Goal: Transaction & Acquisition: Subscribe to service/newsletter

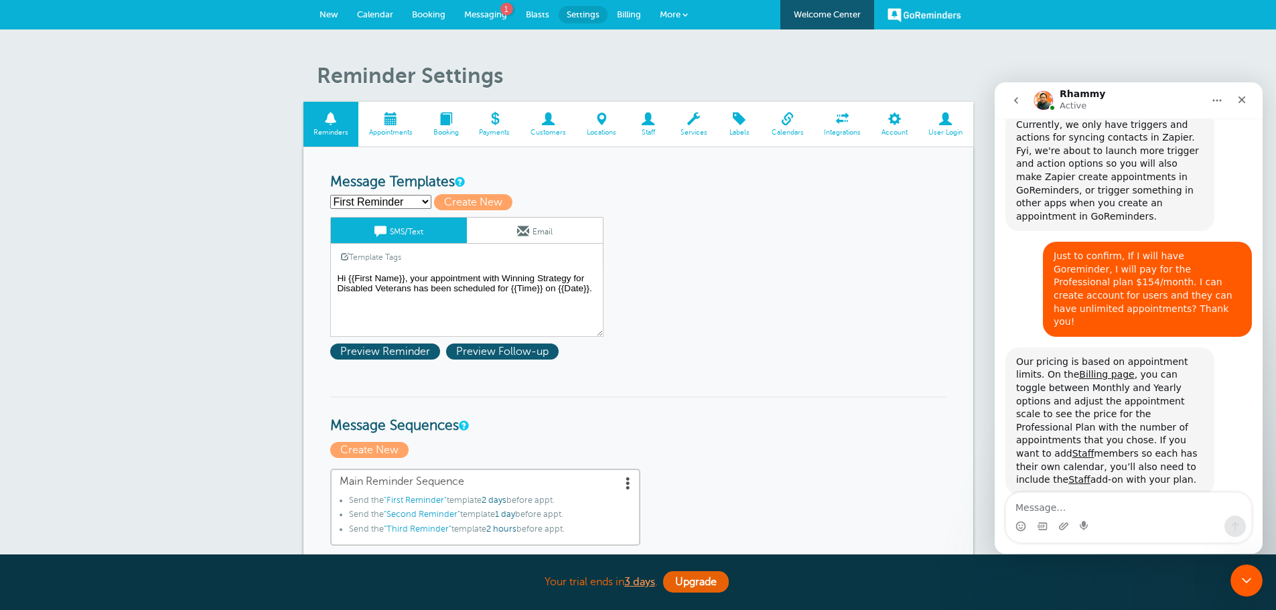
scroll to position [1360, 0]
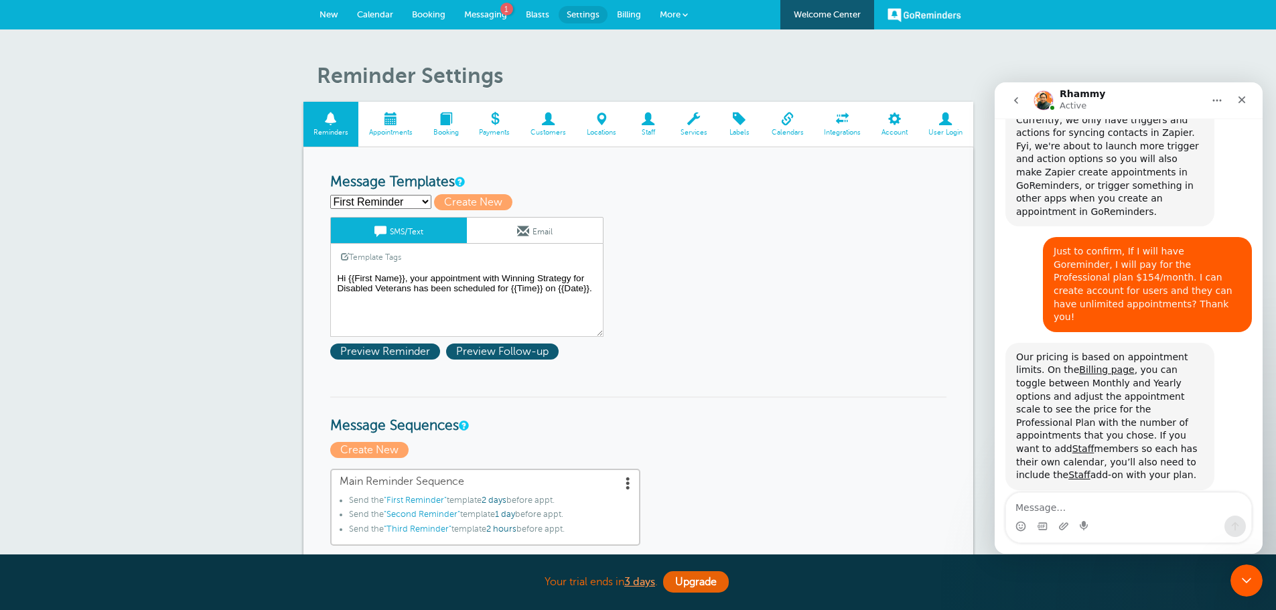
click at [627, 13] on span "Billing" at bounding box center [629, 14] width 24 height 10
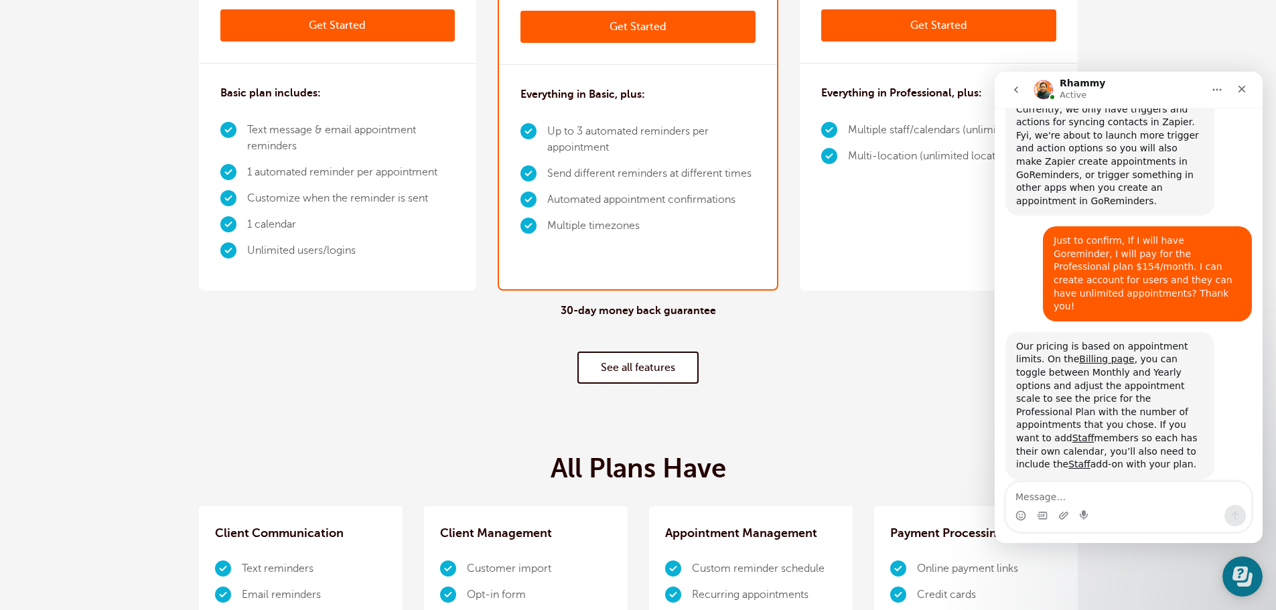
scroll to position [67, 0]
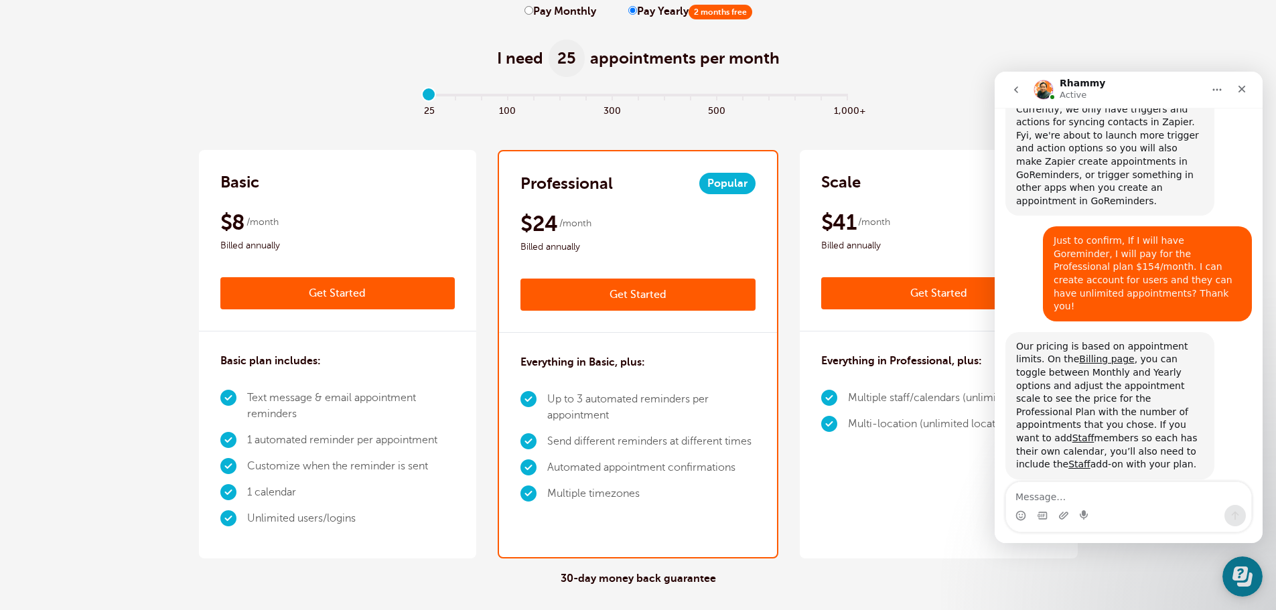
click at [625, 200] on div "Professional Popular $29 /month Get Started $24 /month Billed annually Get Star…" at bounding box center [638, 241] width 278 height 181
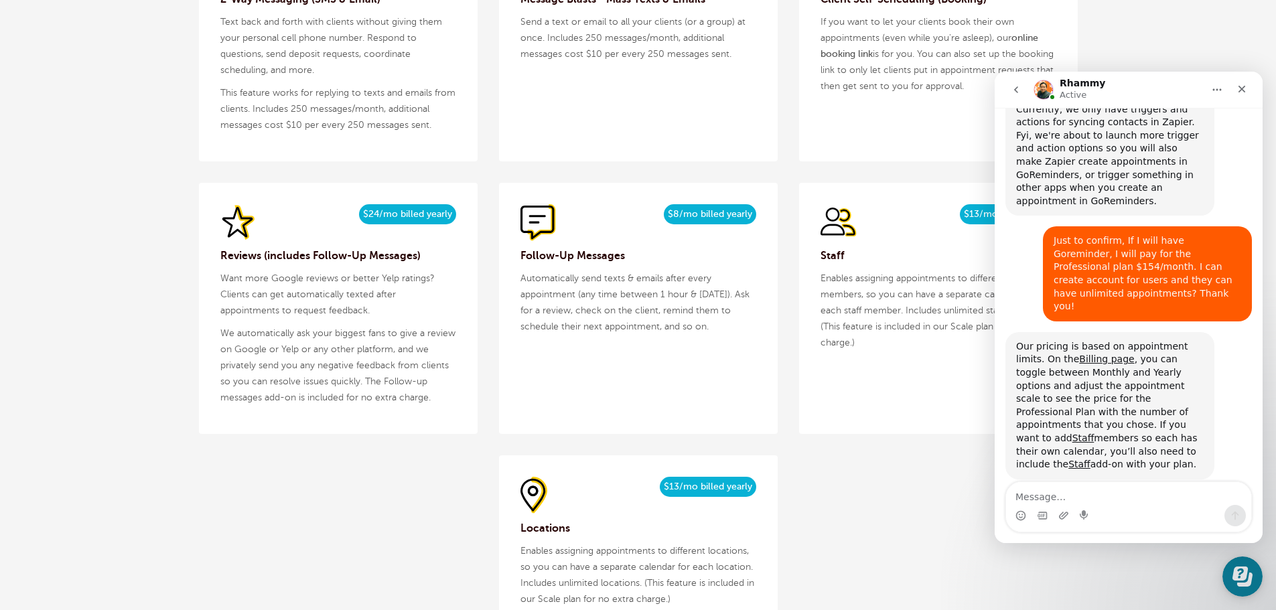
scroll to position [1540, 0]
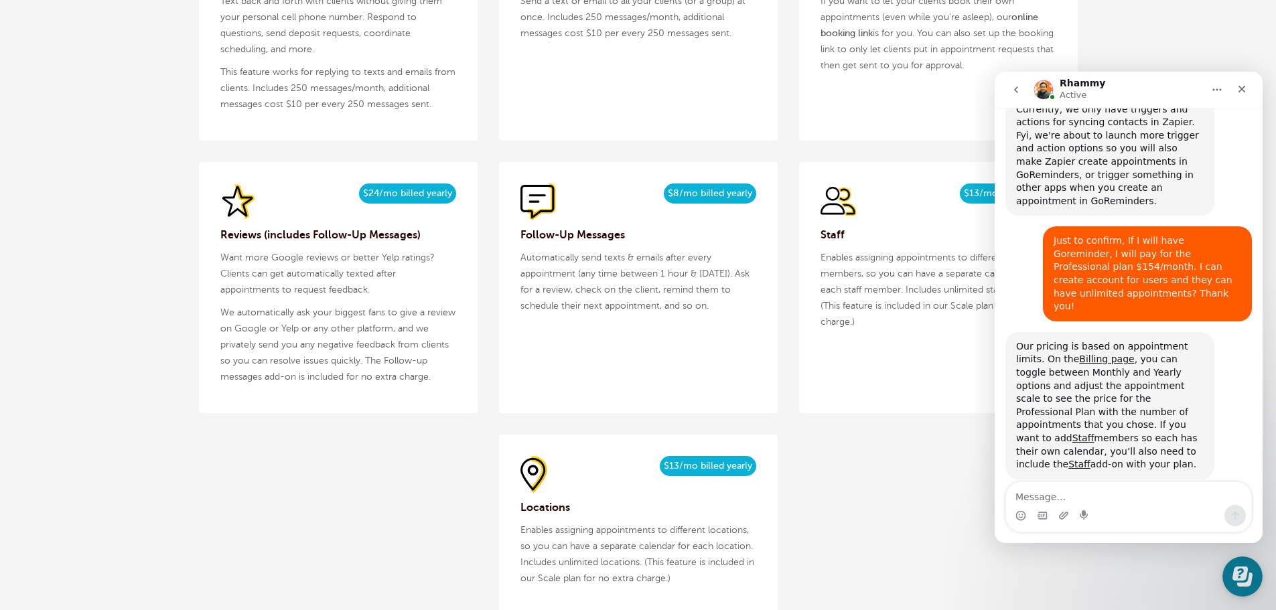
click at [876, 358] on div "$15/month $13/mo billed yearly Staff Enables assigning appointments to differen…" at bounding box center [938, 287] width 279 height 251
click at [1187, 540] on div "Intercom messenger" at bounding box center [1128, 512] width 268 height 62
click at [954, 552] on div "$5/month $4/mo billed yearly 2-Way Messaging (SMS & Email) Text back and forth …" at bounding box center [638, 260] width 879 height 709
click at [1179, 94] on div "Rhammy Active" at bounding box center [1118, 89] width 170 height 23
click at [1010, 88] on button "go back" at bounding box center [1015, 89] width 25 height 25
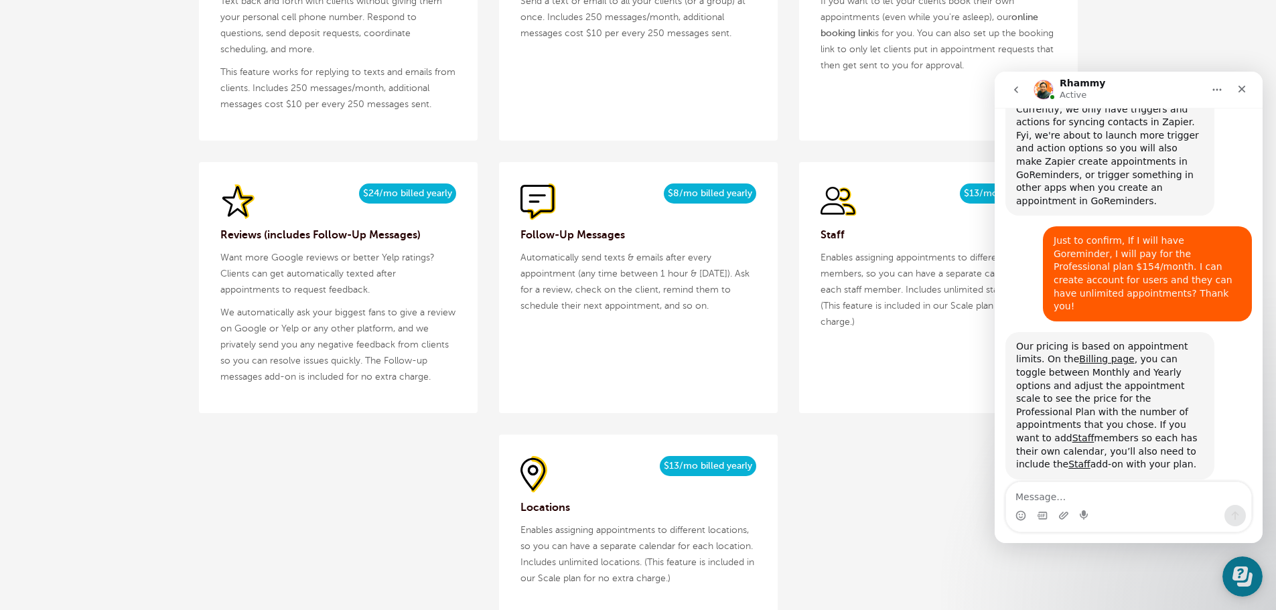
scroll to position [0, 0]
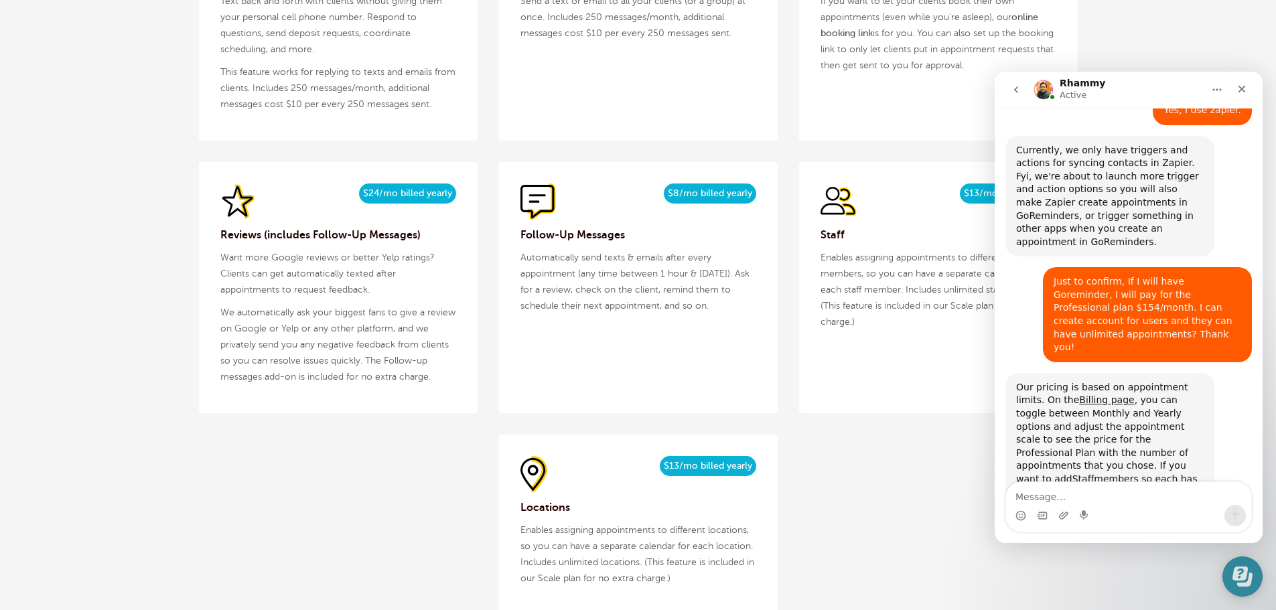
scroll to position [1390, 0]
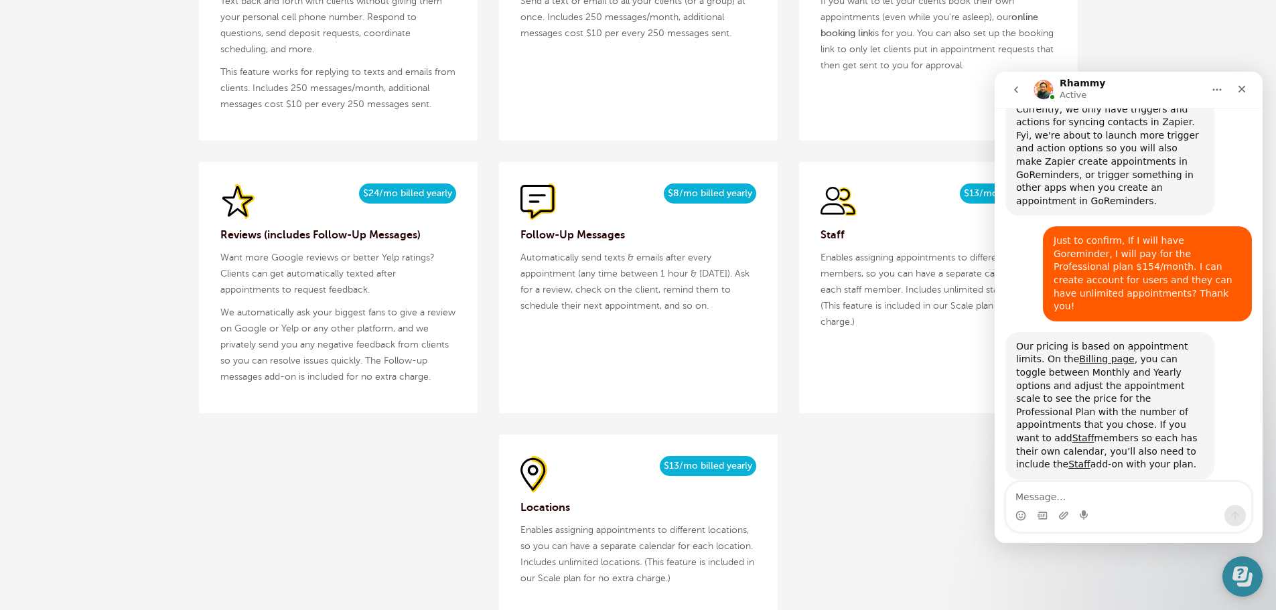
click at [1237, 578] on icon "Open Learn | Contact Us" at bounding box center [1239, 573] width 15 height 14
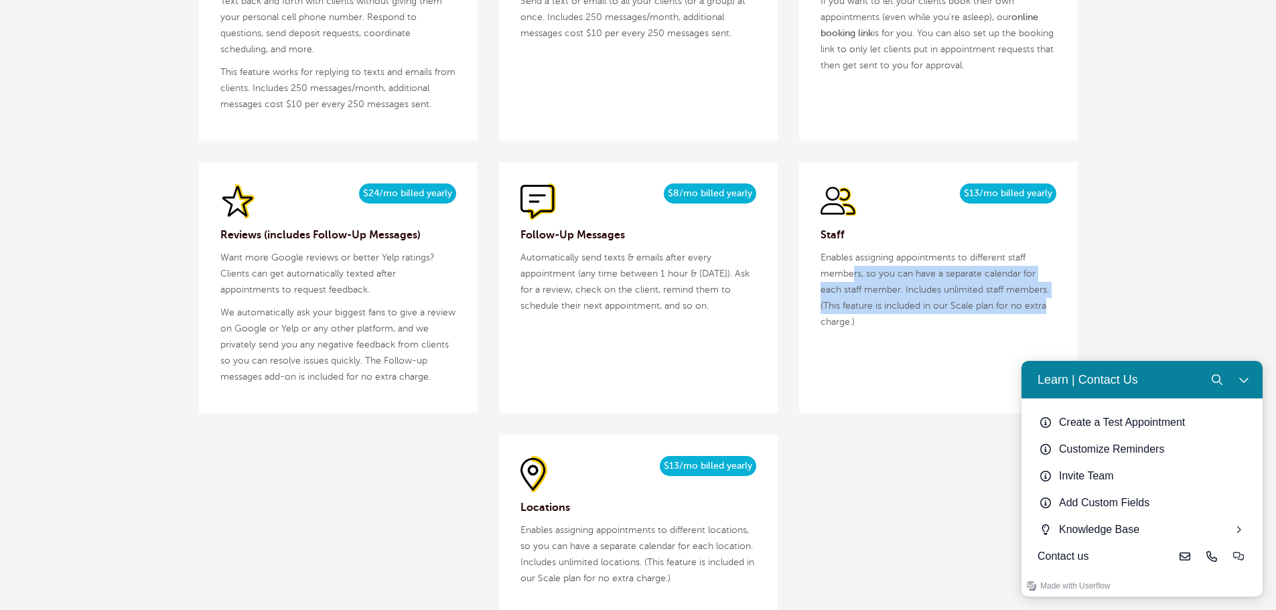
drag, startPoint x: 854, startPoint y: 275, endPoint x: 1053, endPoint y: 303, distance: 201.4
click at [1053, 303] on p "Enables assigning appointments to different staff members, so you can have a se…" at bounding box center [938, 290] width 236 height 80
click at [978, 301] on p "Enables assigning appointments to different staff members, so you can have a se…" at bounding box center [938, 290] width 236 height 80
click at [939, 291] on p "Enables assigning appointments to different staff members, so you can have a se…" at bounding box center [938, 290] width 236 height 80
drag, startPoint x: 904, startPoint y: 291, endPoint x: 1079, endPoint y: 299, distance: 174.9
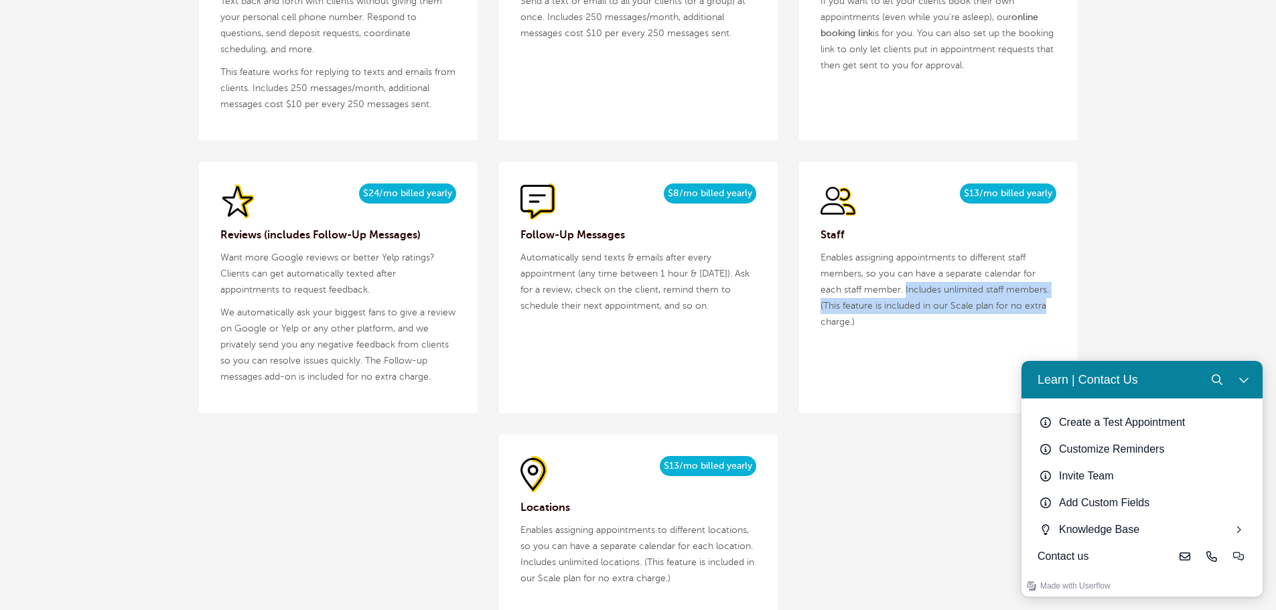
drag, startPoint x: 866, startPoint y: 273, endPoint x: 1047, endPoint y: 295, distance: 182.7
click at [1047, 295] on p "Enables assigning appointments to different staff members, so you can have a se…" at bounding box center [938, 290] width 236 height 80
click at [1037, 302] on p "Enables assigning appointments to different staff members, so you can have a se…" at bounding box center [938, 290] width 236 height 80
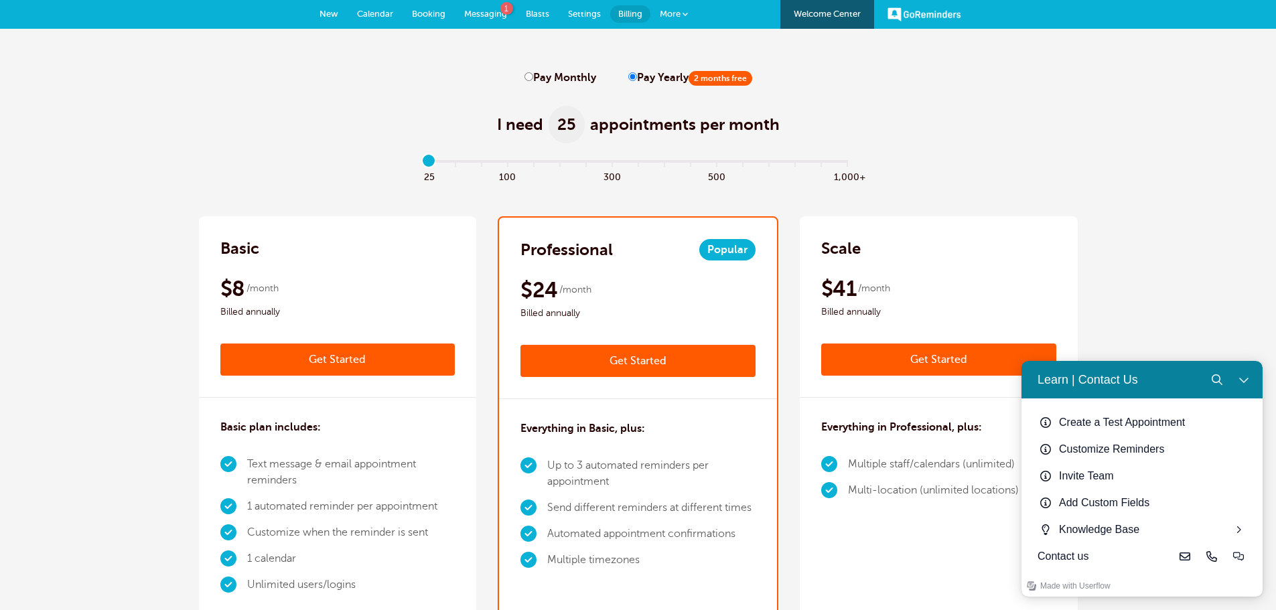
scroll to position [0, 0]
click at [494, 15] on span "Messaging" at bounding box center [485, 14] width 43 height 10
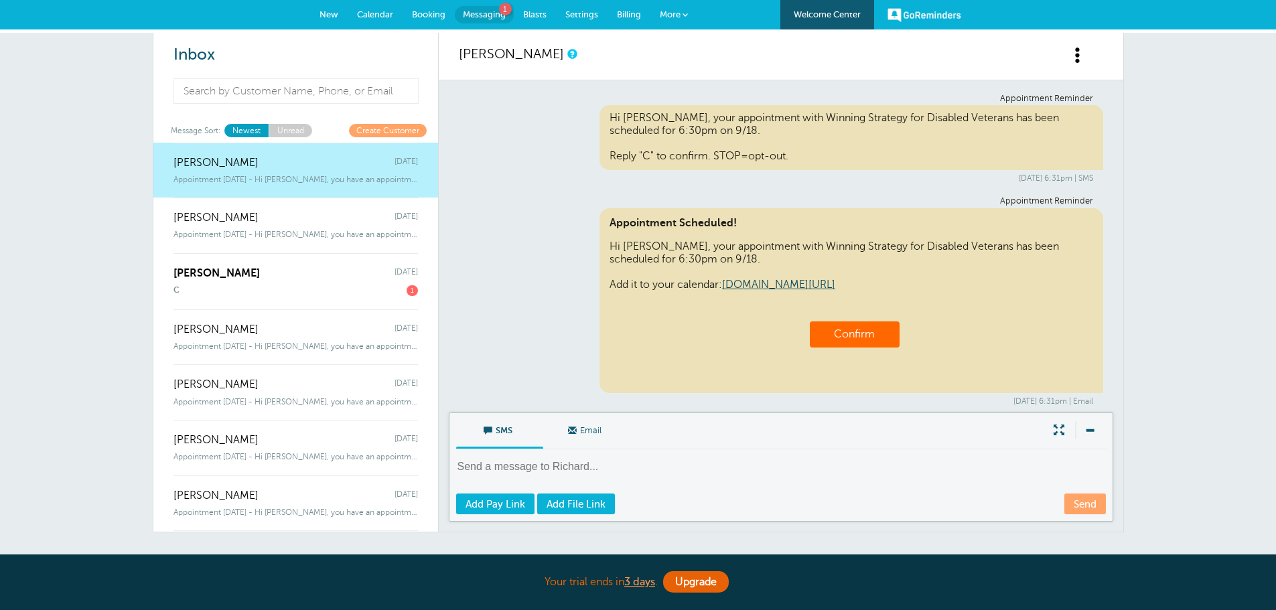
scroll to position [643, 0]
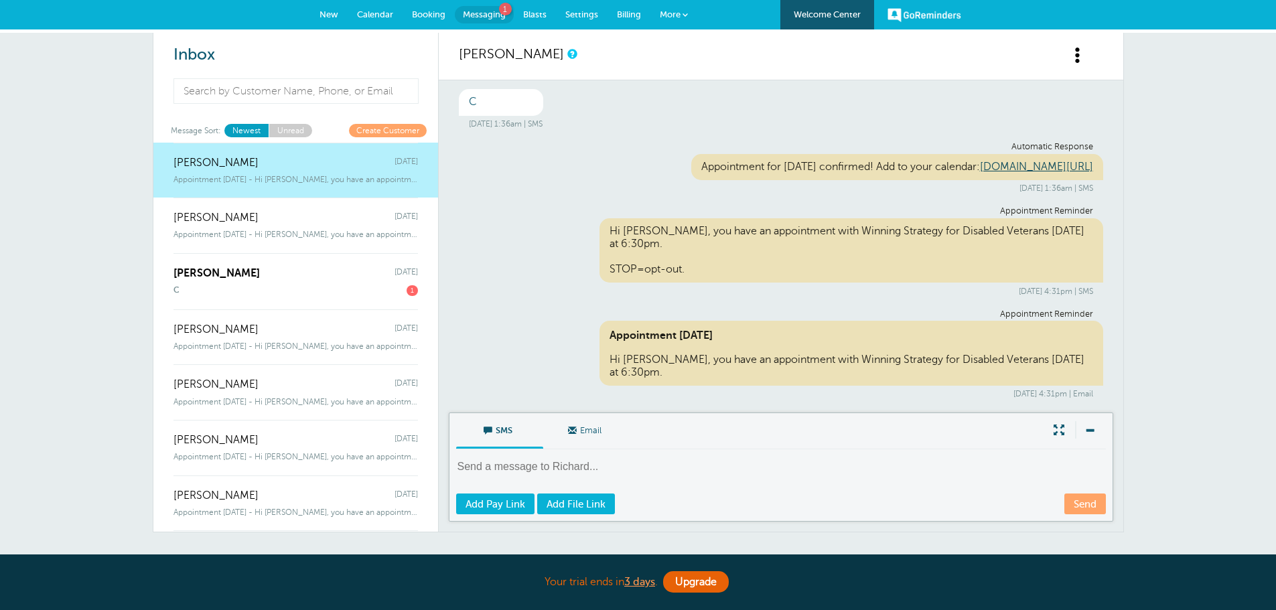
click at [333, 13] on span "New" at bounding box center [328, 14] width 19 height 10
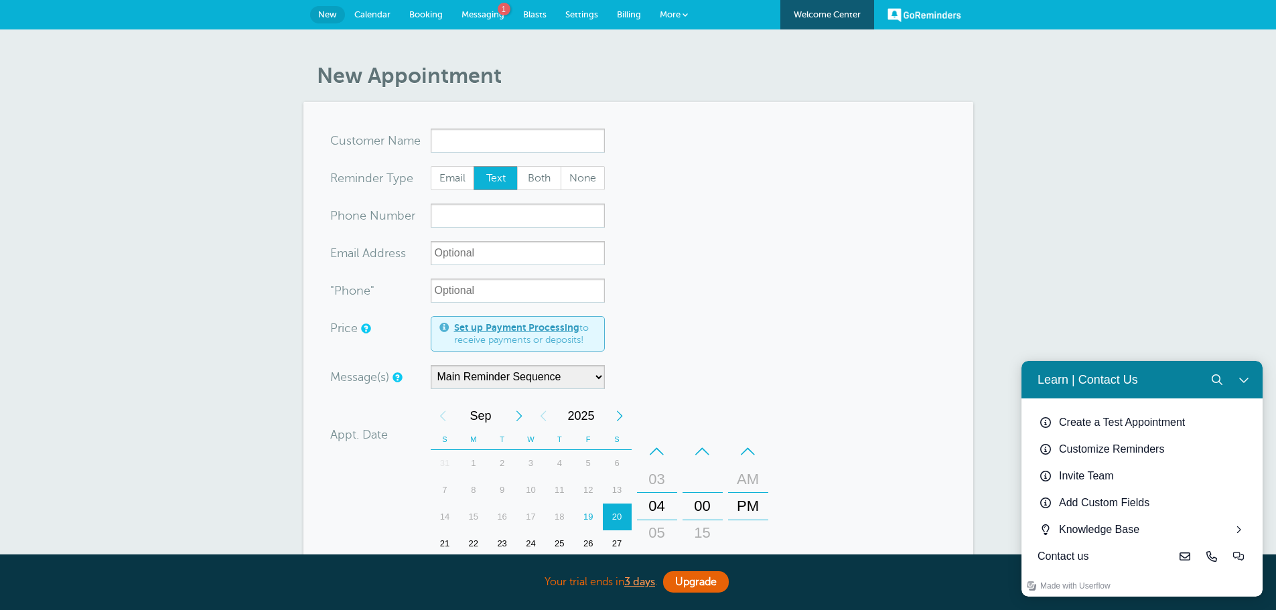
click at [421, 11] on span "Booking" at bounding box center [425, 14] width 33 height 10
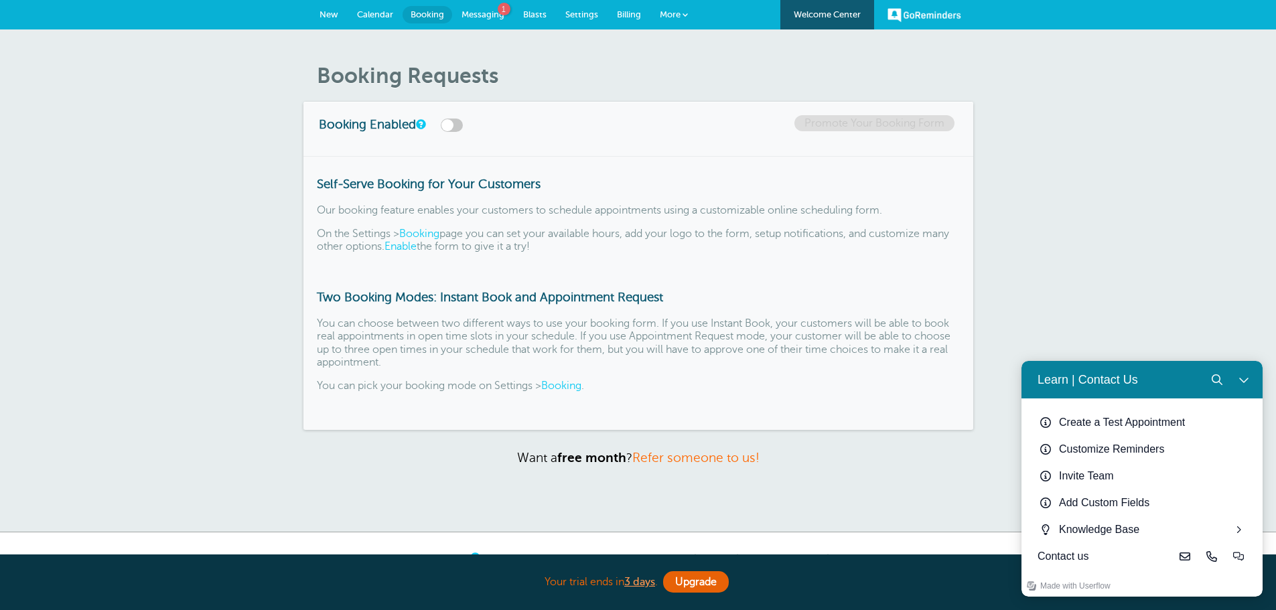
click at [497, 13] on span "Messaging" at bounding box center [482, 14] width 43 height 10
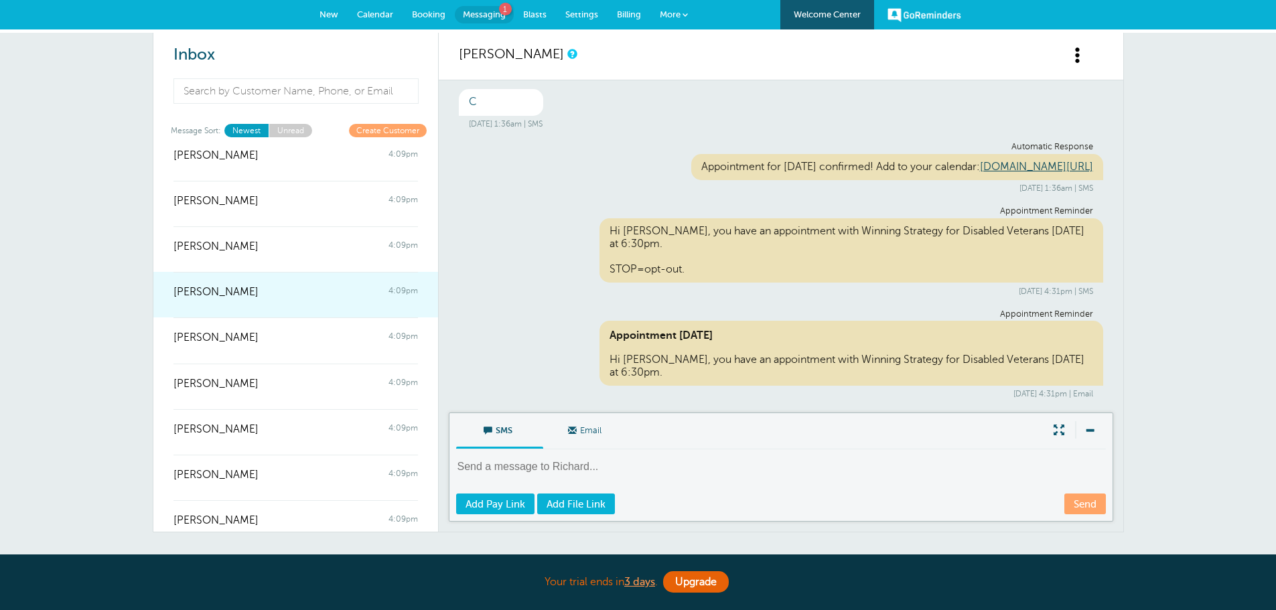
scroll to position [1482, 0]
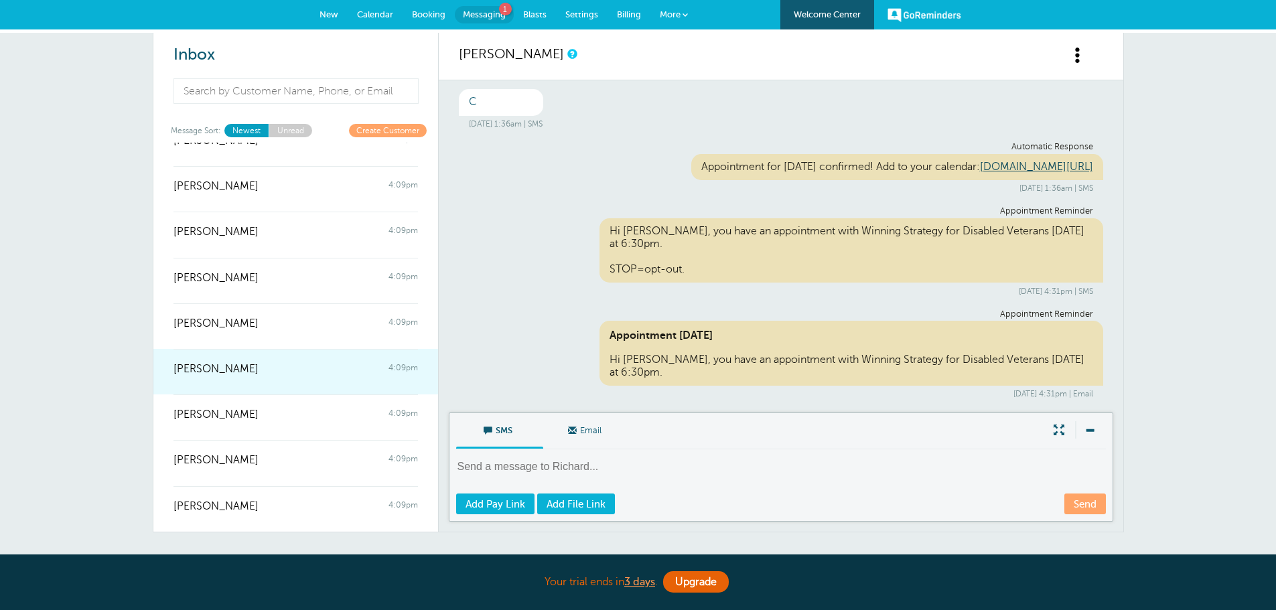
click at [254, 359] on div "GREGG LEGARDA 4:09pm" at bounding box center [295, 362] width 244 height 27
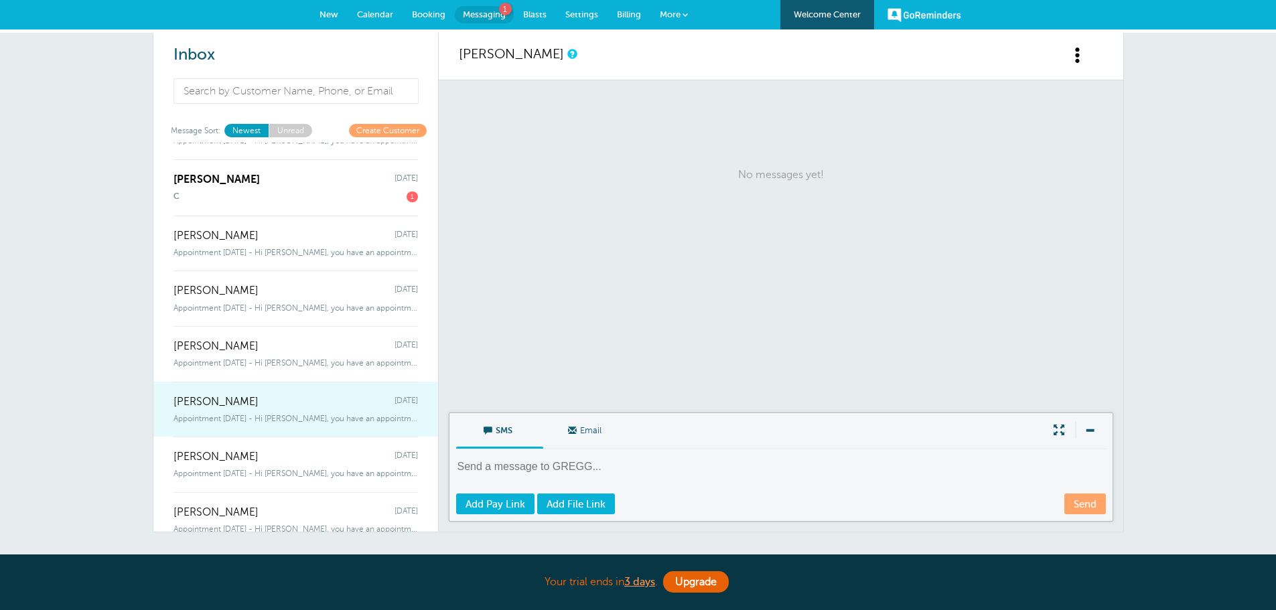
scroll to position [0, 0]
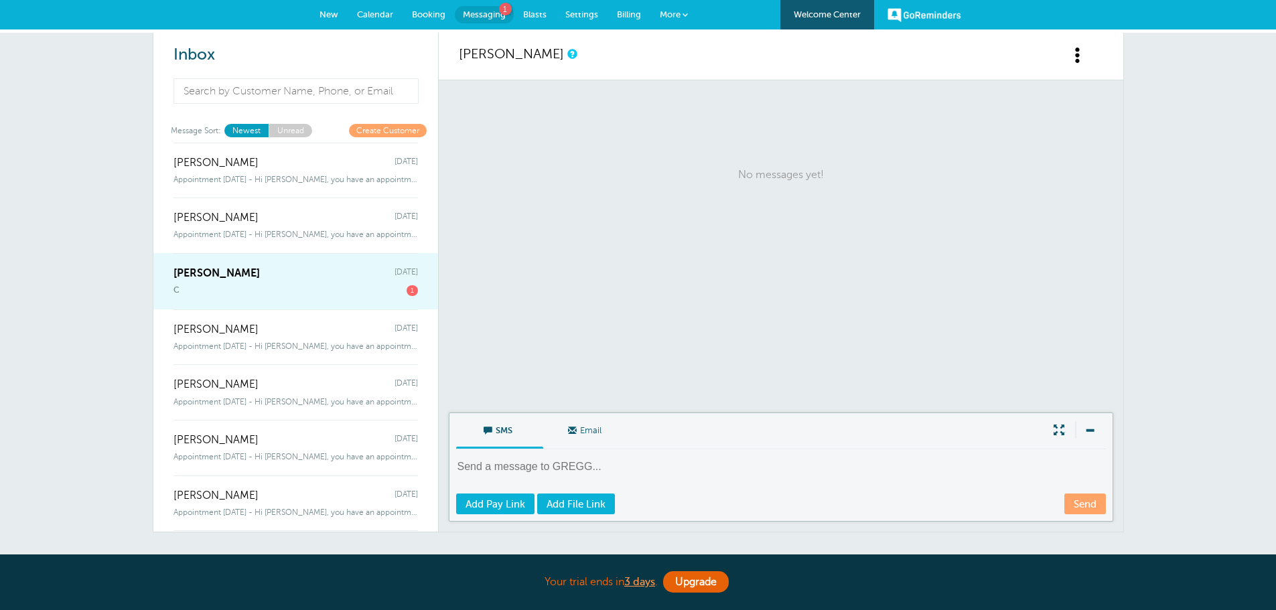
click at [290, 300] on link "Mario Medina Thursday C 1" at bounding box center [295, 281] width 285 height 56
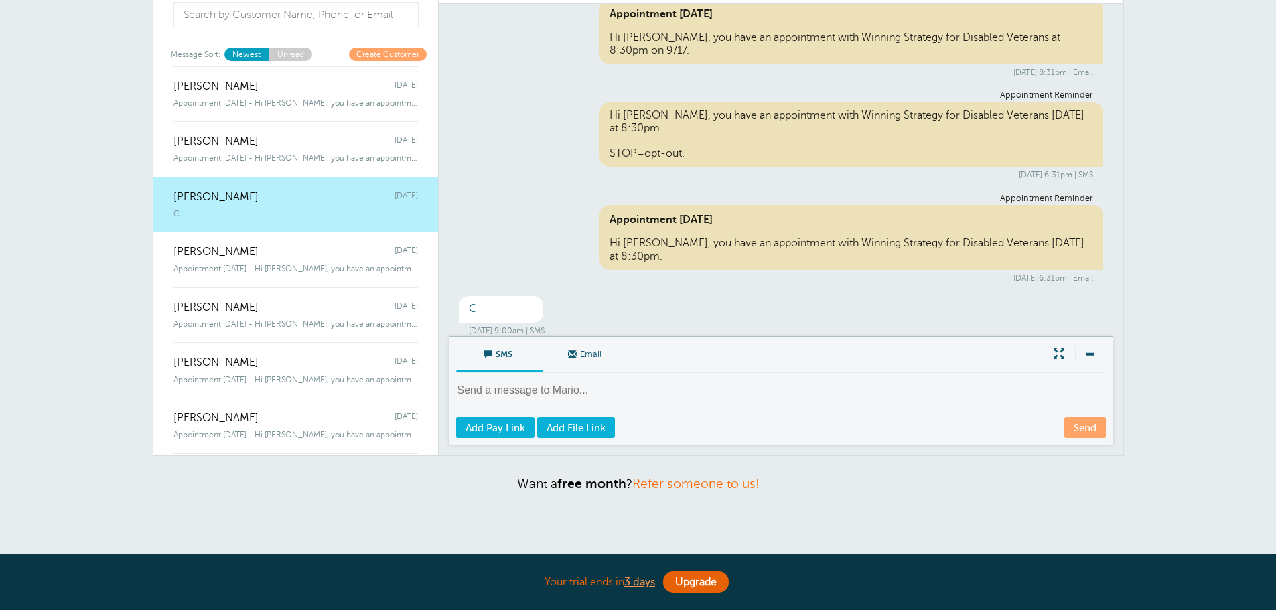
scroll to position [40, 0]
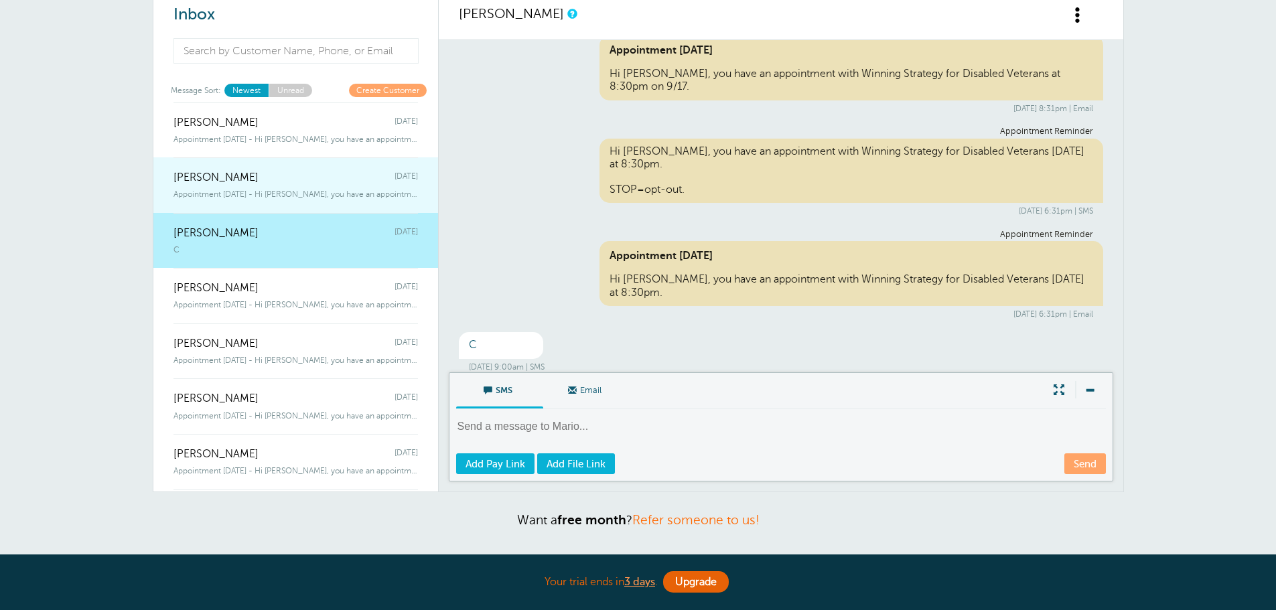
click at [259, 200] on link "Sean Sims Thursday Appointment Today - Hi Sean, you have an appointment with Wi…" at bounding box center [295, 185] width 285 height 56
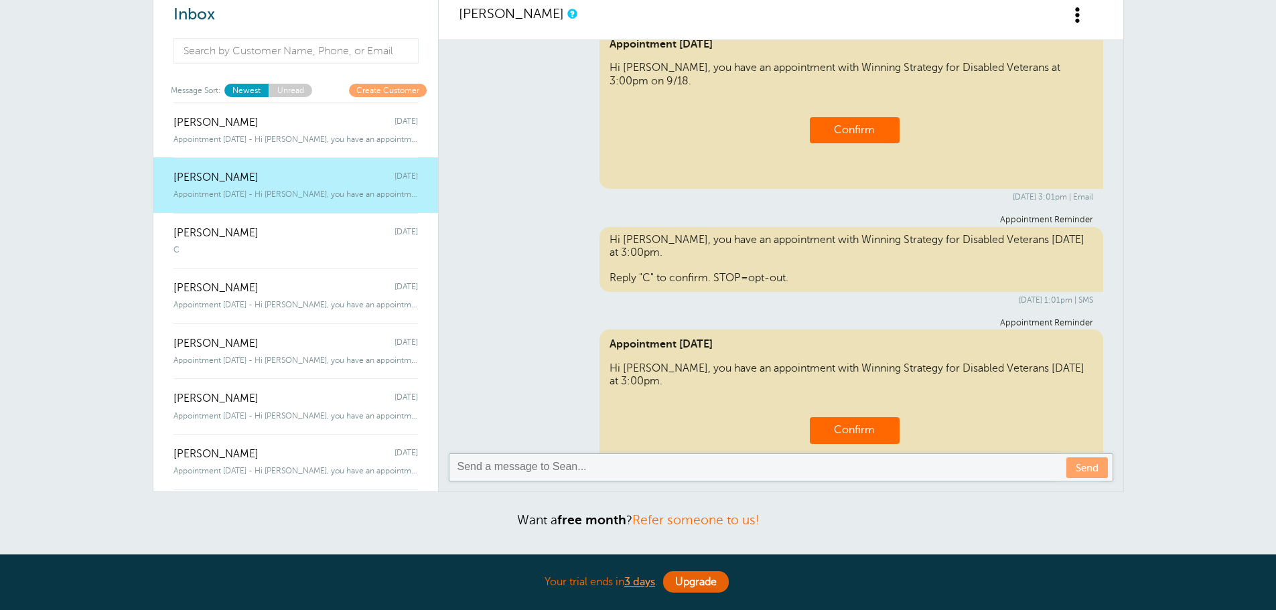
scroll to position [463, 0]
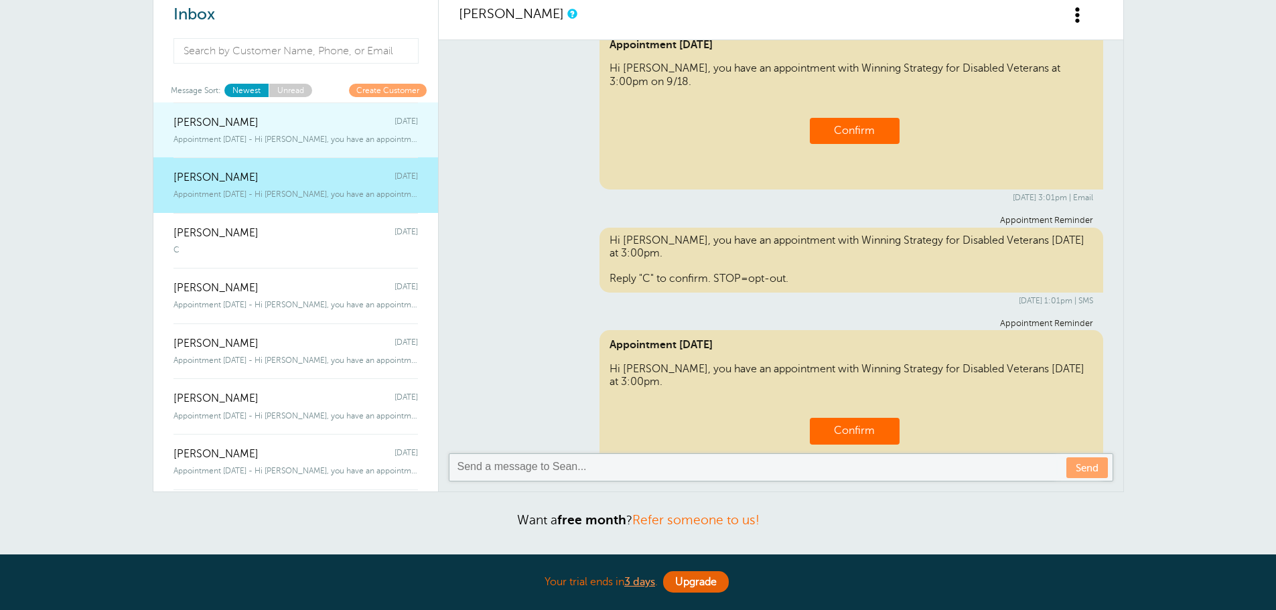
click at [311, 128] on link "Richard Smoron Thursday Appointment Today - Hi Richard, you have an appointment…" at bounding box center [295, 130] width 285 height 56
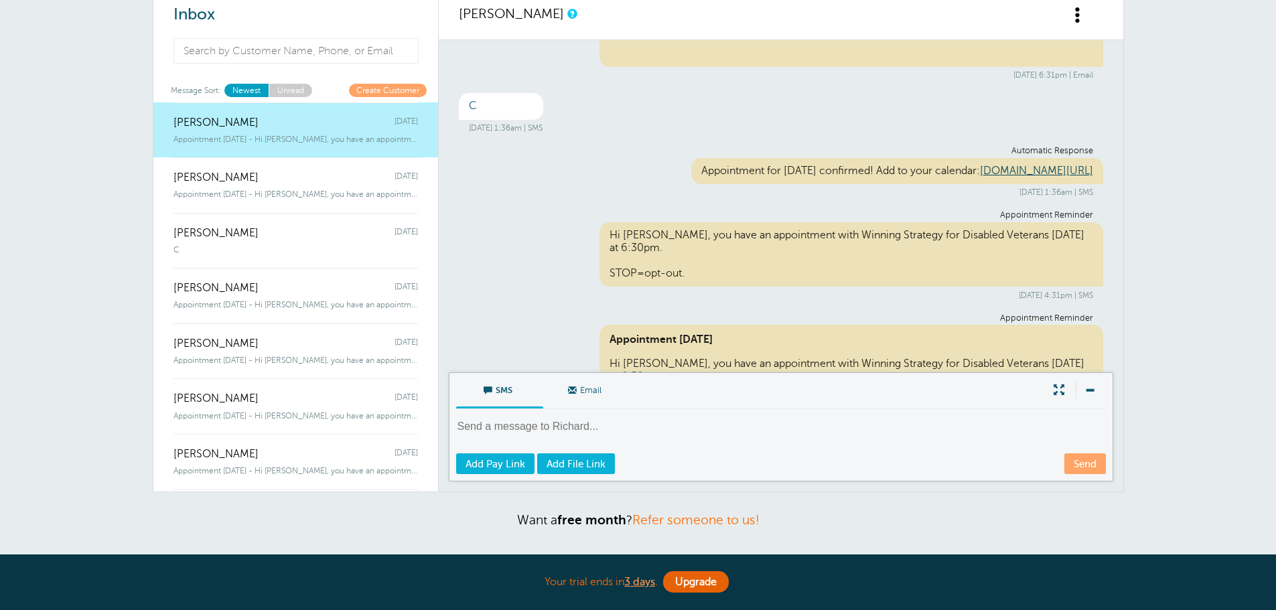
scroll to position [643, 0]
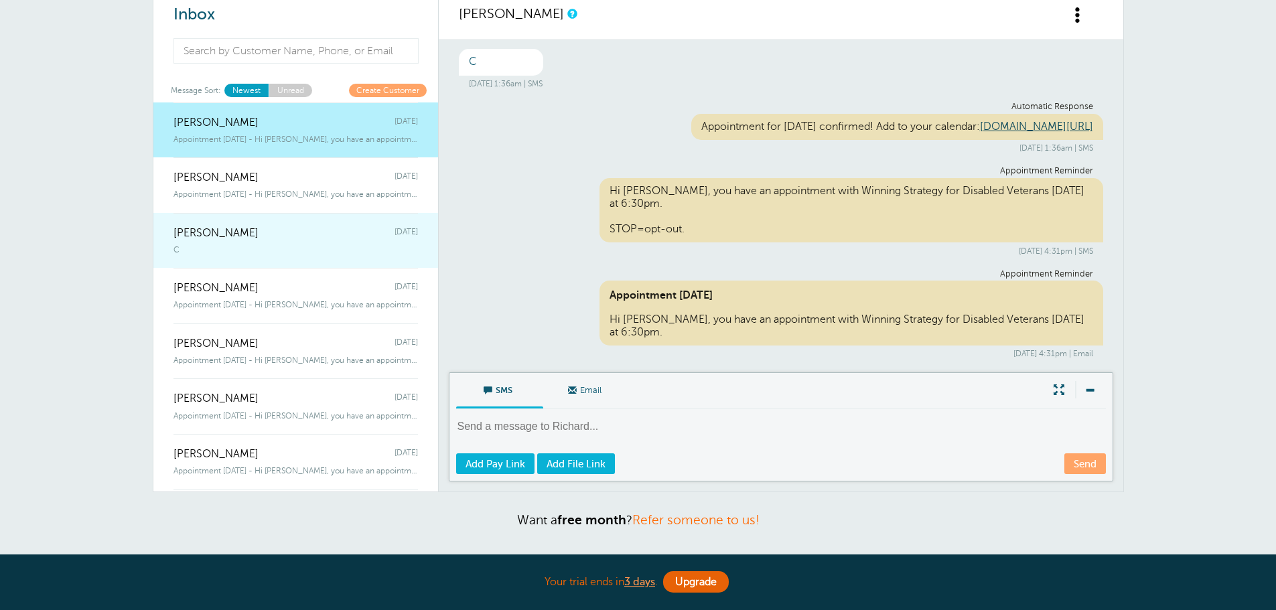
click at [317, 232] on div "Mario Medina Thursday" at bounding box center [295, 226] width 244 height 27
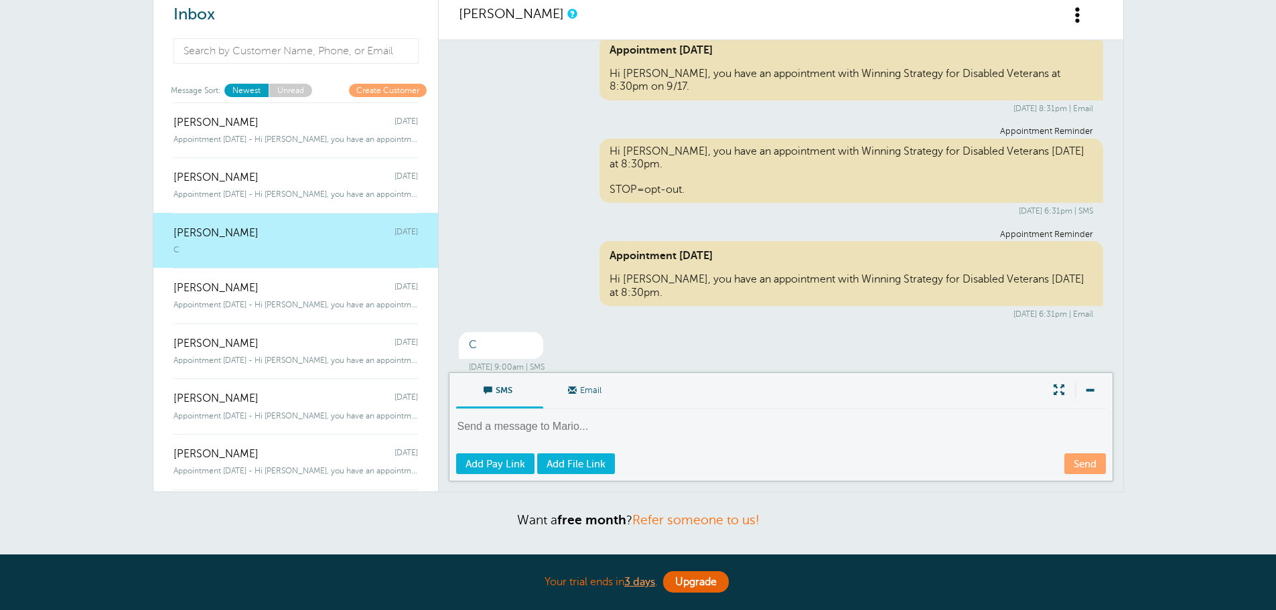
scroll to position [459, 0]
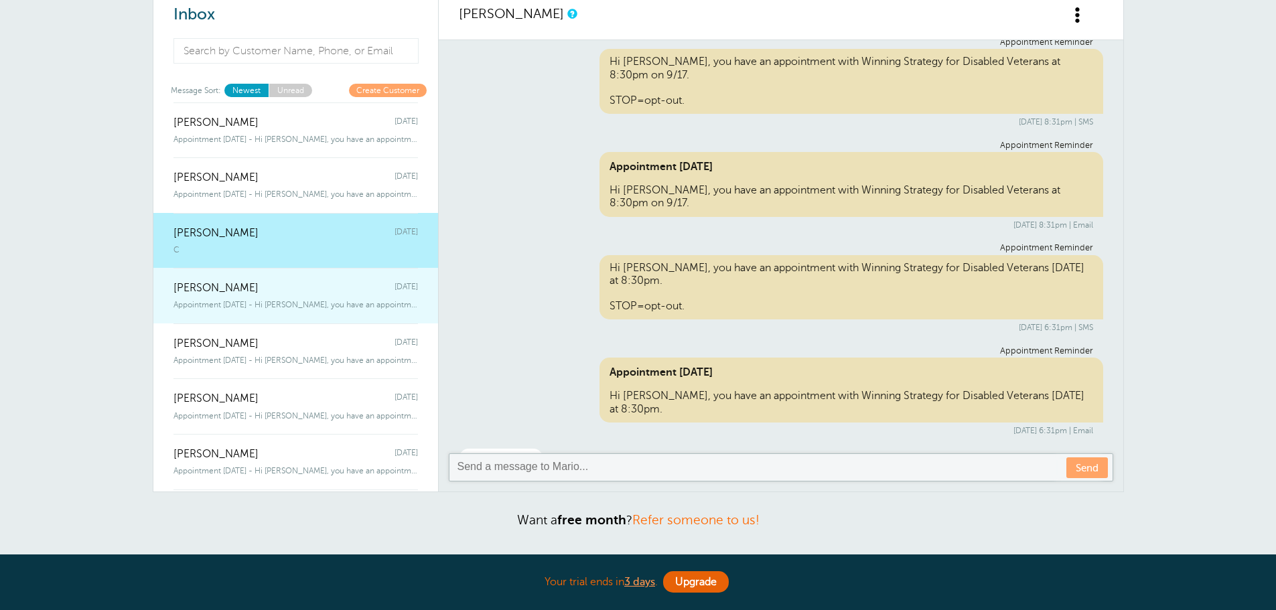
click at [307, 293] on div "Jessie DeSpirito Wednesday" at bounding box center [295, 281] width 244 height 27
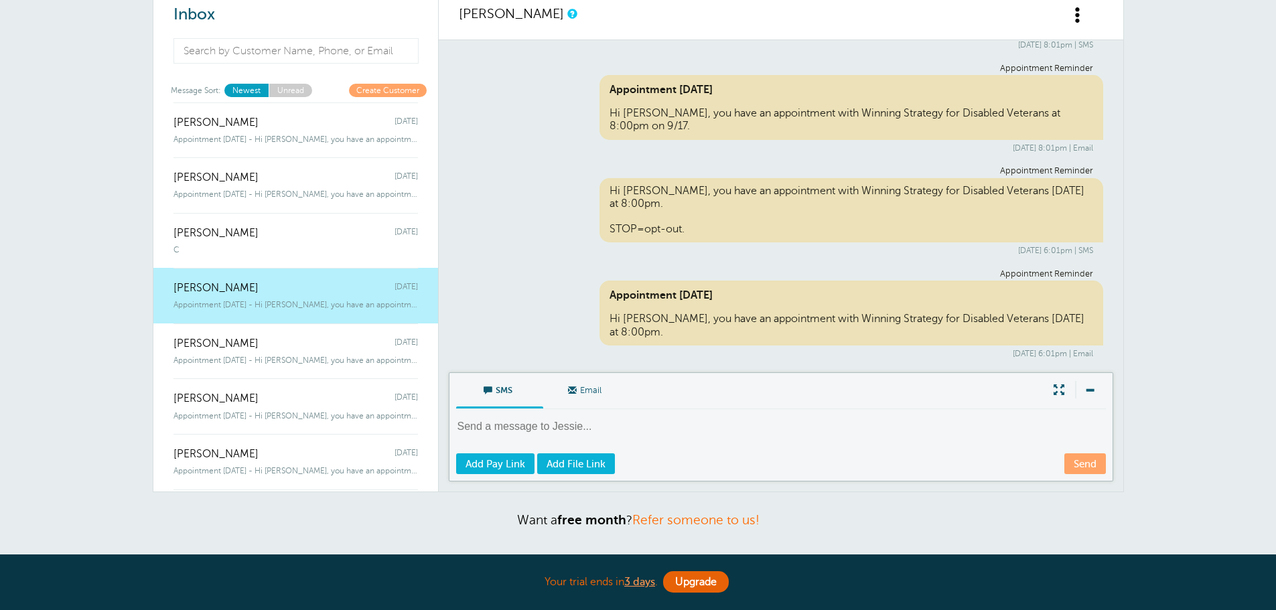
scroll to position [107, 0]
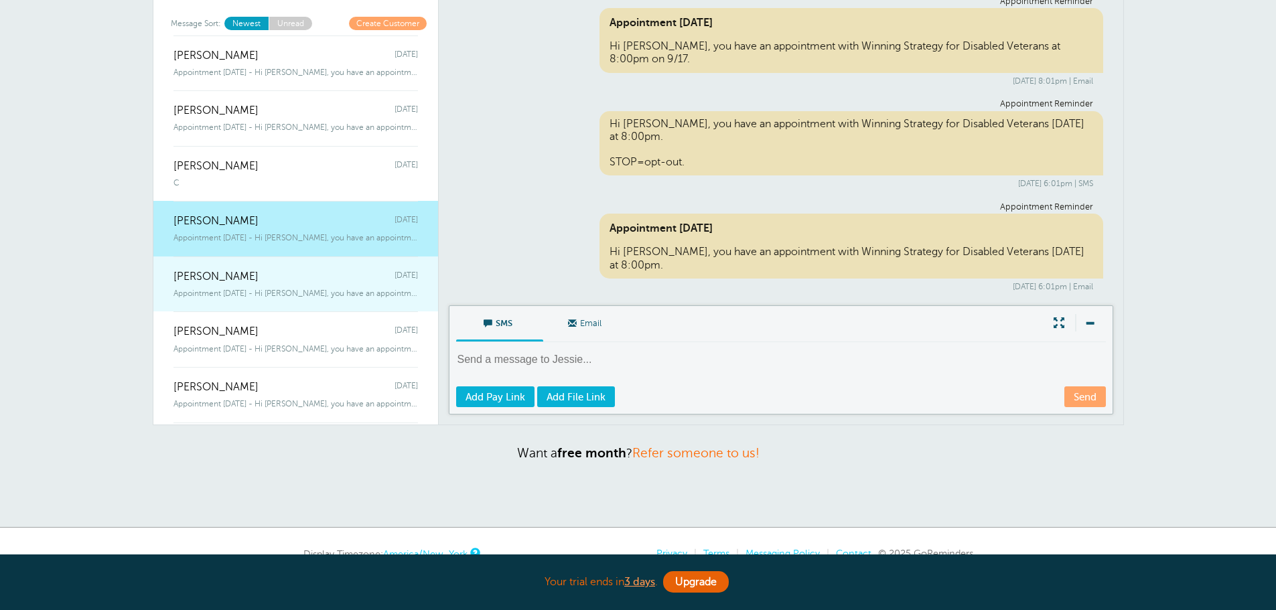
click at [285, 285] on div "Appointment Today - Hi Shawn, you have an appointment with Winning Strategy for…" at bounding box center [295, 290] width 244 height 15
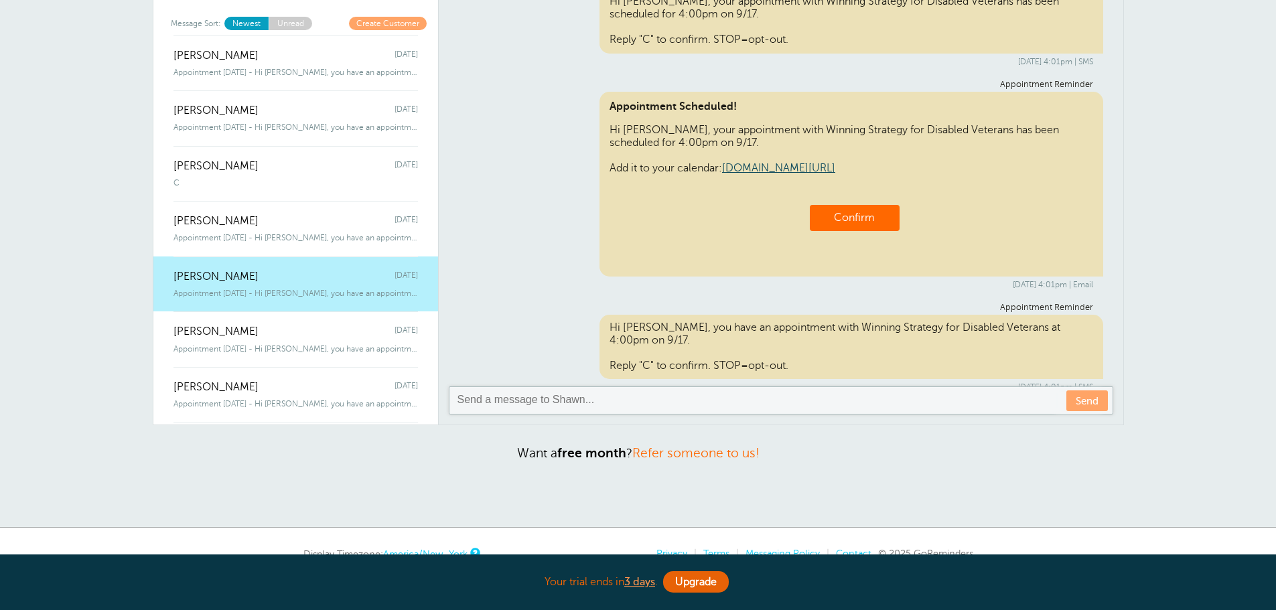
scroll to position [0, 0]
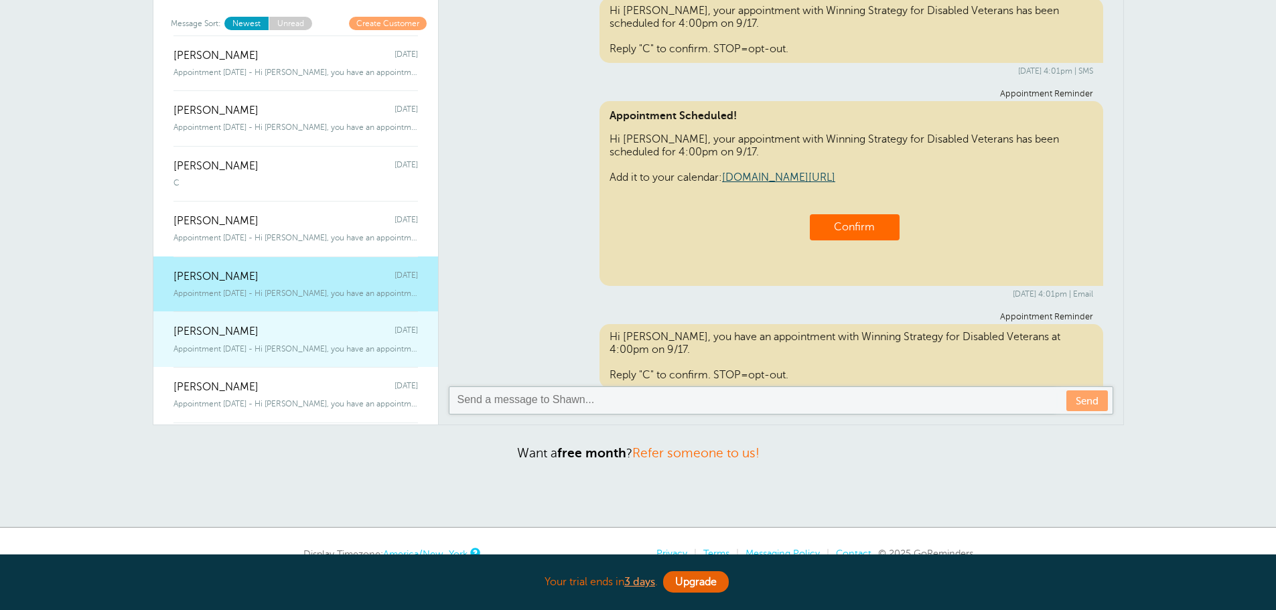
click at [281, 335] on div "John Reed Tuesday" at bounding box center [295, 324] width 244 height 27
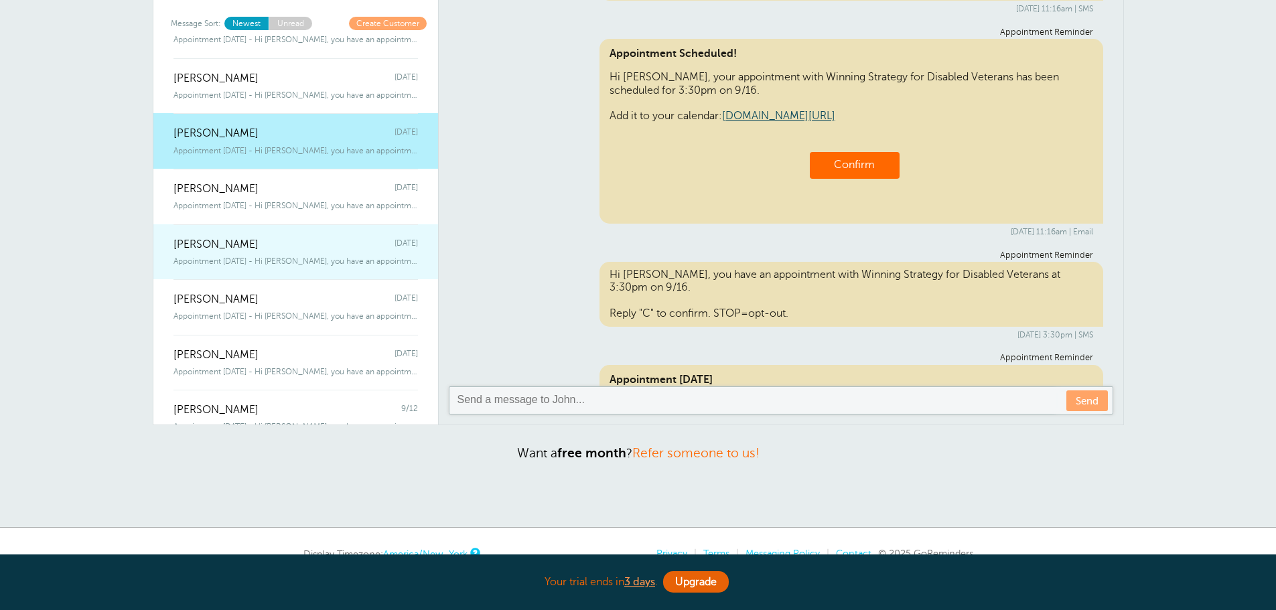
scroll to position [201, 0]
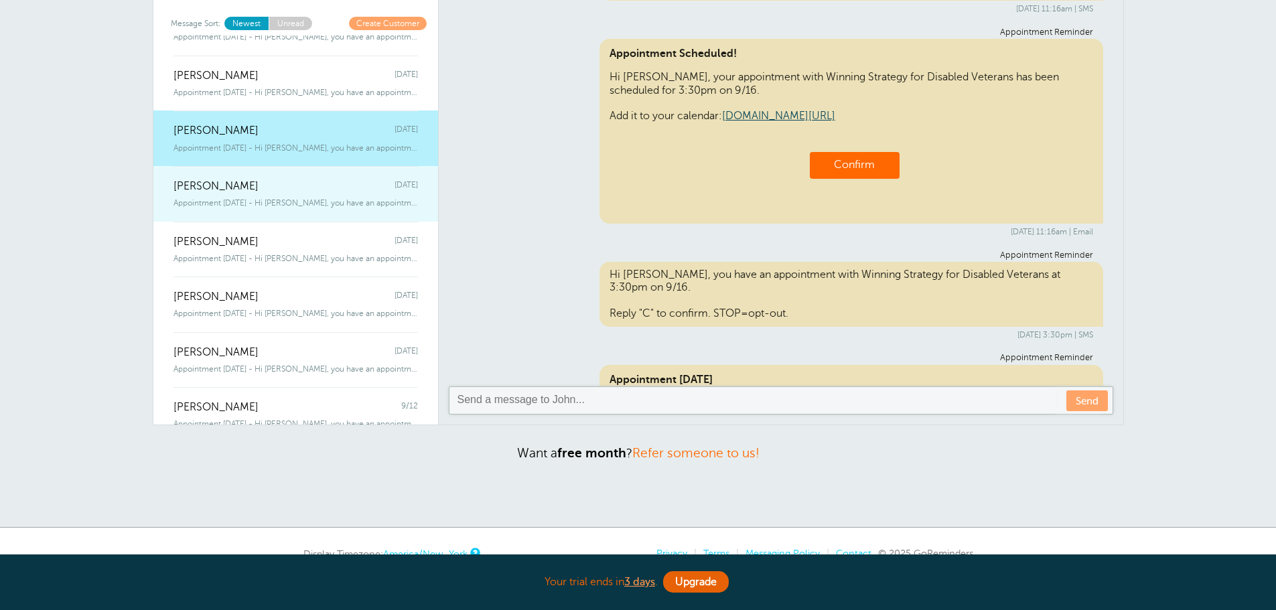
click at [303, 184] on div "Charles Thomas Tuesday" at bounding box center [295, 179] width 244 height 27
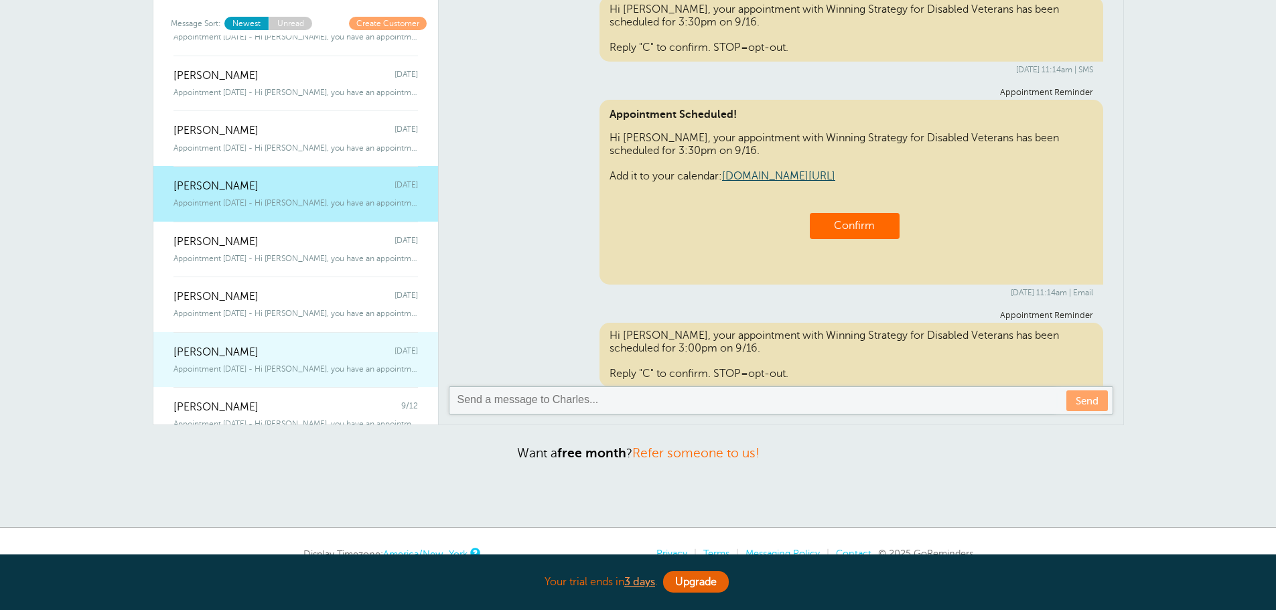
scroll to position [0, 0]
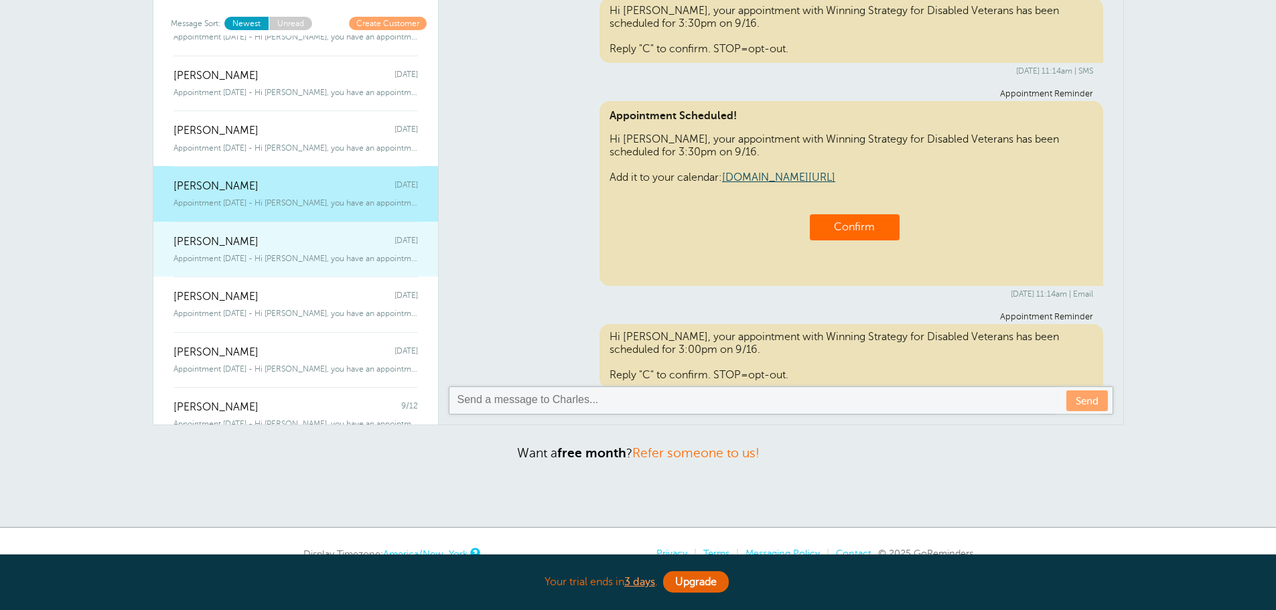
click at [323, 266] on link "Javier Gutierrez Jr Tuesday Appointment Today - Hi Javier, you have an appointm…" at bounding box center [295, 250] width 285 height 56
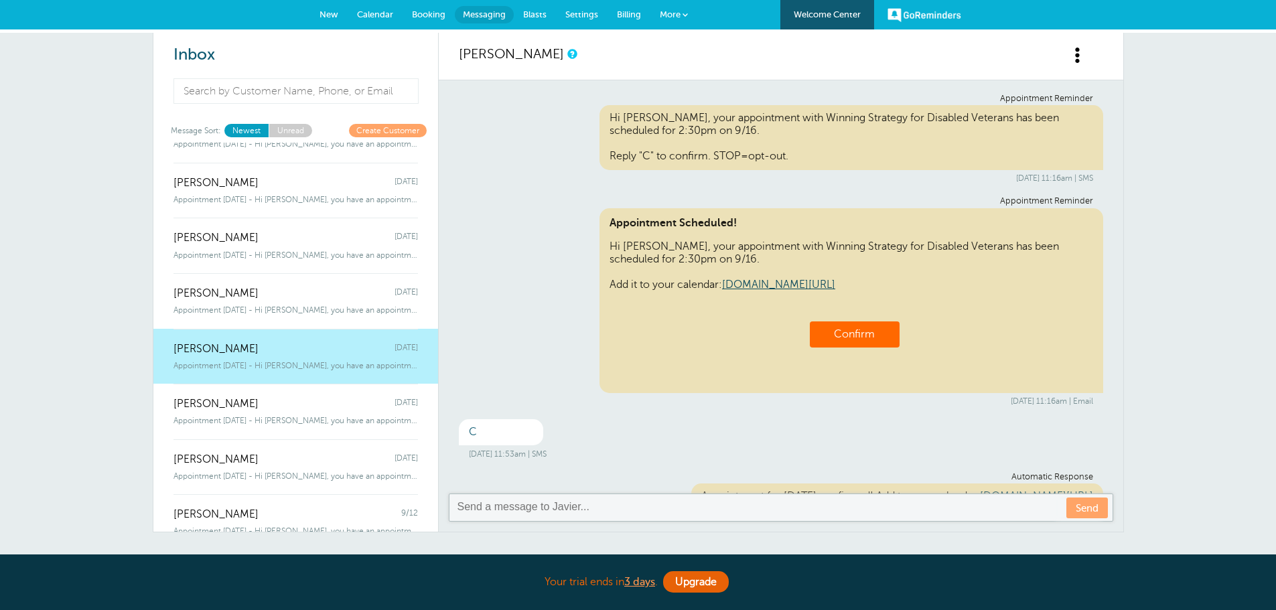
click at [610, 8] on link "Billing" at bounding box center [628, 14] width 43 height 29
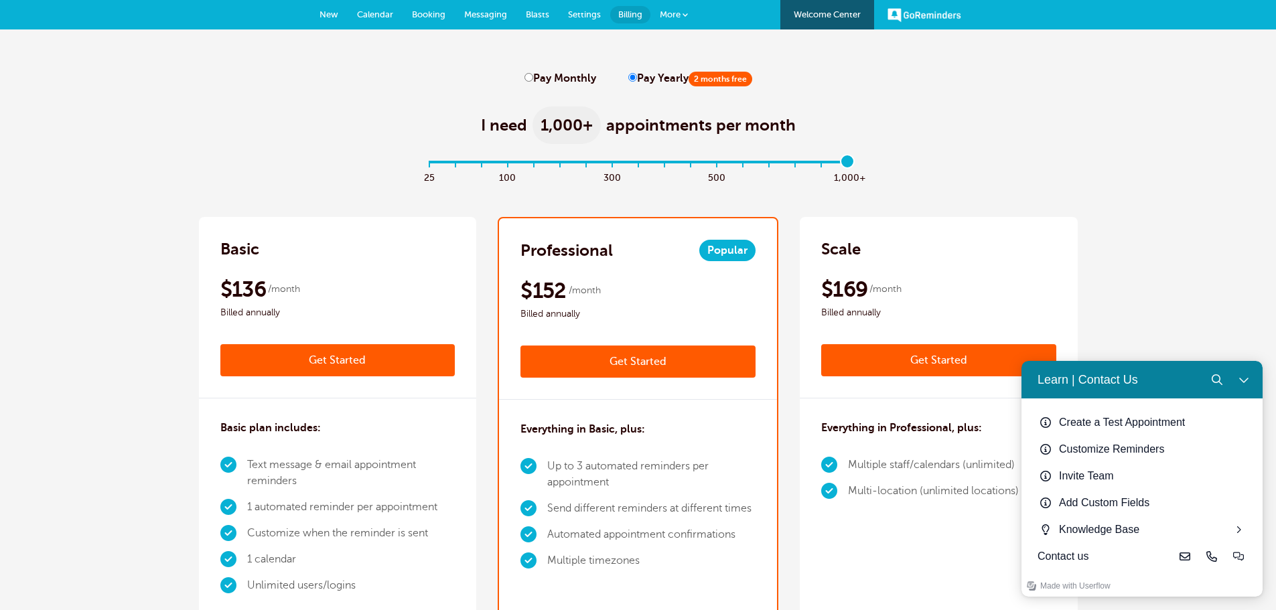
drag, startPoint x: 423, startPoint y: 163, endPoint x: 849, endPoint y: 179, distance: 426.2
type input "16"
click at [849, 166] on input "range" at bounding box center [637, 164] width 433 height 3
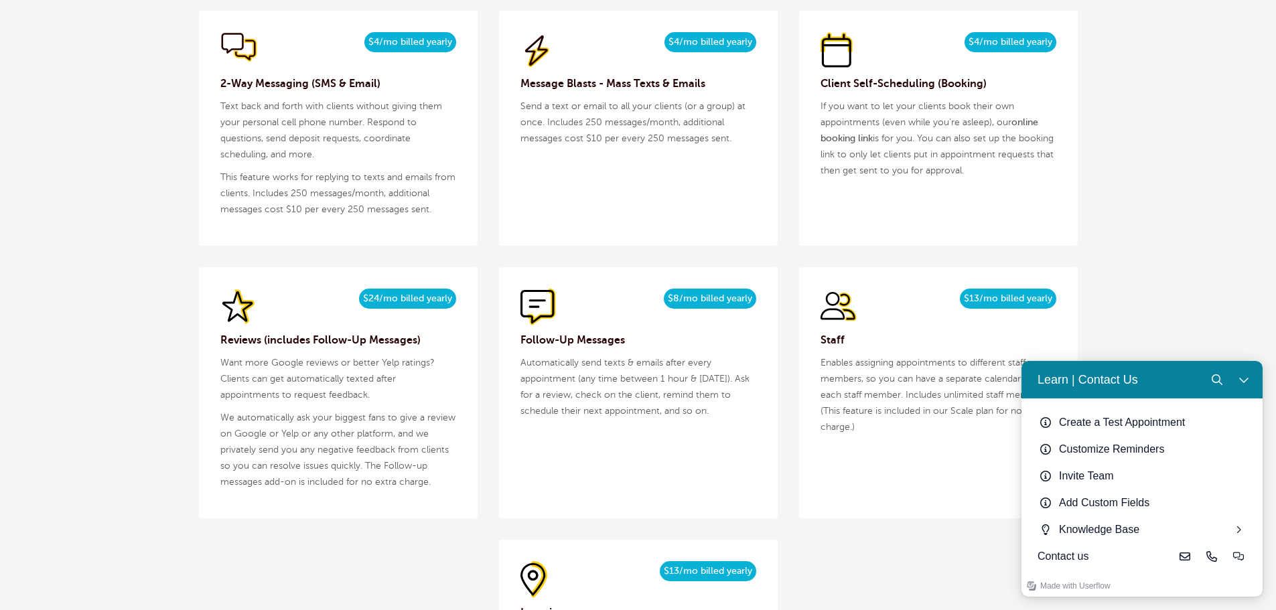
scroll to position [1473, 0]
